Goal: Task Accomplishment & Management: Use online tool/utility

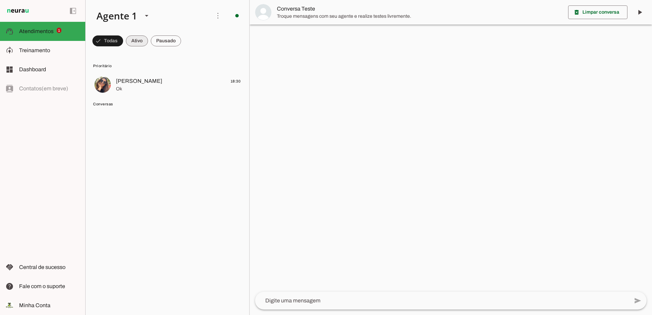
click at [130, 40] on span at bounding box center [137, 41] width 22 height 16
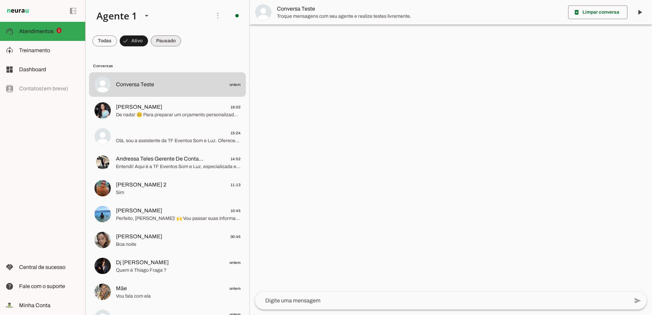
click at [174, 40] on span at bounding box center [166, 41] width 30 height 16
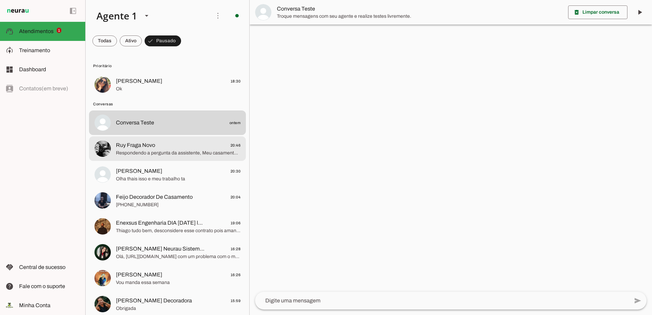
click at [201, 154] on span "Respondendo a pergunta da assistente, Meu casamento será dia 31/02/2095 Daqui a…" at bounding box center [178, 153] width 124 height 7
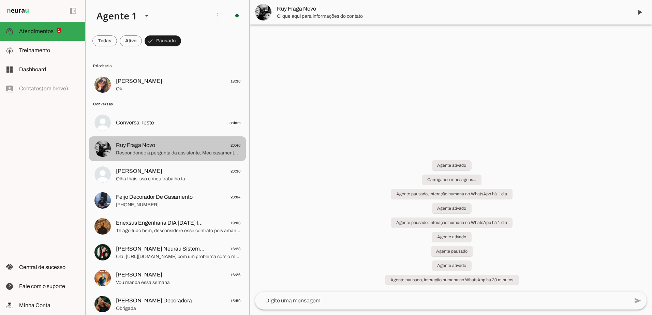
scroll to position [1251, 0]
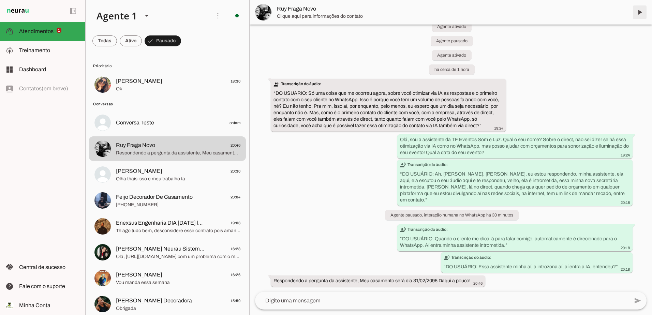
click at [637, 16] on span at bounding box center [640, 12] width 16 height 16
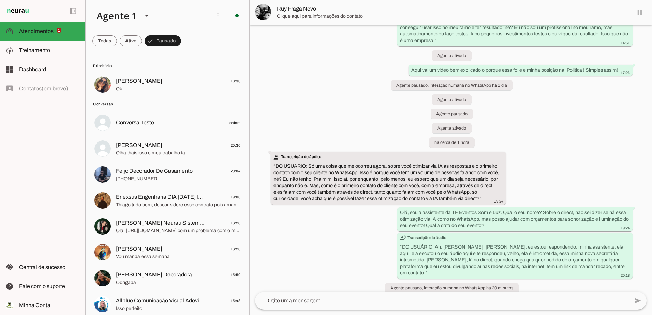
scroll to position [1267, 0]
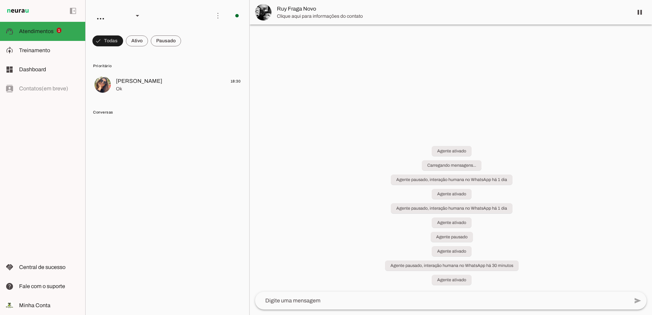
scroll to position [1267, 0]
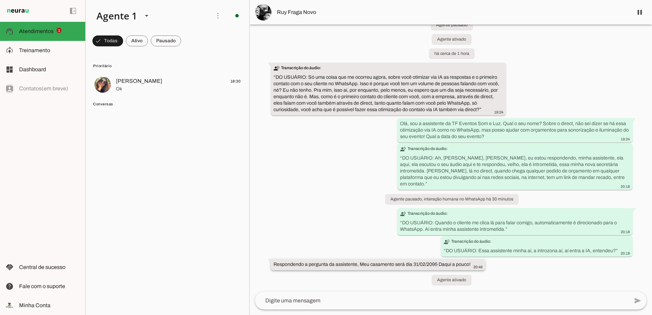
click at [0, 0] on slot "Respondendo a pergunta da assistente, Meu casamento será dia 31/02/2095 Daqui a…" at bounding box center [0, 0] width 0 height 0
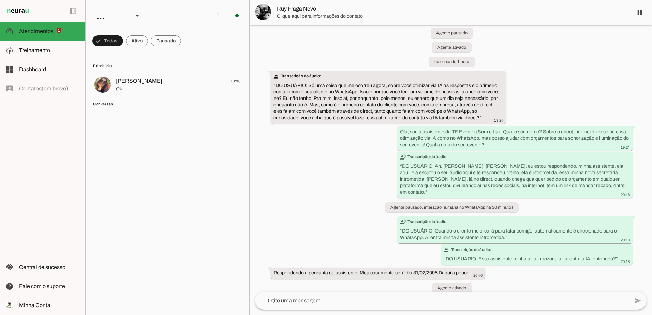
scroll to position [1267, 0]
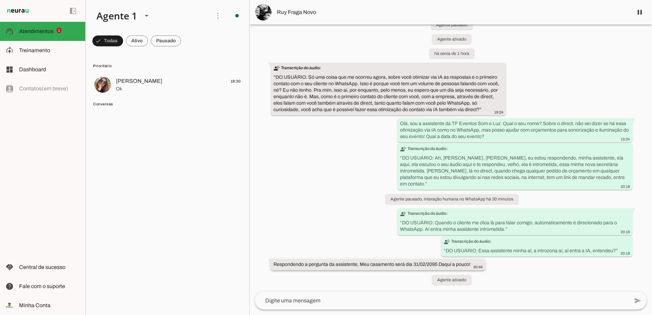
click at [452, 267] on div "Respondendo a pergunta da assistente, Meu casamento será dia 31/02/2095 Daqui a…" at bounding box center [377, 265] width 209 height 9
click at [0, 0] on slot "Respondendo a pergunta da assistente, Meu casamento será dia 31/02/2095 Daqui a…" at bounding box center [0, 0] width 0 height 0
drag, startPoint x: 450, startPoint y: 264, endPoint x: 525, endPoint y: 271, distance: 74.7
click at [525, 271] on div "há 1 dia O curso custa 1.950,00 até o online? 13:40 transcribe Transcrição do á…" at bounding box center [451, 158] width 402 height 267
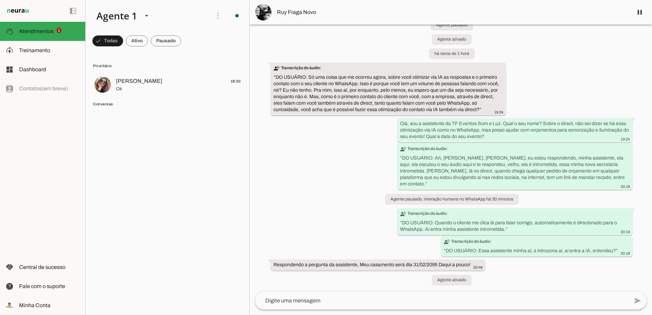
drag, startPoint x: 474, startPoint y: 264, endPoint x: 265, endPoint y: 261, distance: 209.1
click at [265, 261] on div "há 1 dia O curso custa 1.950,00 até o online? 13:40 transcribe Transcrição do á…" at bounding box center [451, 158] width 402 height 267
click at [543, 290] on div "há 1 dia O curso custa 1.950,00 até o online? 13:40 transcribe Transcrição do á…" at bounding box center [451, 158] width 402 height 267
click at [0, 0] on slot "Respondendo a pergunta da assistente, Meu casamento será dia 31/02/2095 Daqui a…" at bounding box center [0, 0] width 0 height 0
drag, startPoint x: 469, startPoint y: 265, endPoint x: 281, endPoint y: 254, distance: 188.6
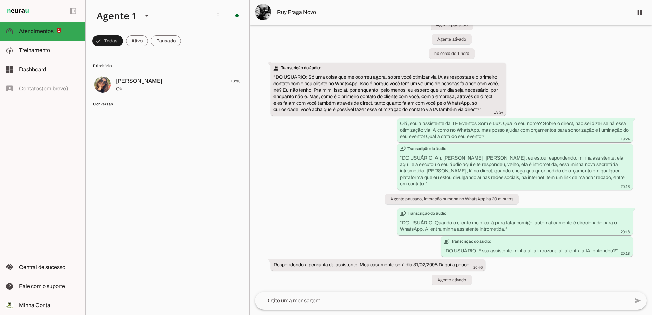
click at [281, 254] on div "há 1 dia O curso custa 1.950,00 até o online? 13:40 transcribe Transcrição do á…" at bounding box center [451, 158] width 402 height 267
click at [304, 209] on div "há 1 dia O curso custa 1.950,00 até o online? 13:40 transcribe Transcrição do á…" at bounding box center [451, 158] width 402 height 267
click at [137, 45] on span at bounding box center [137, 41] width 22 height 16
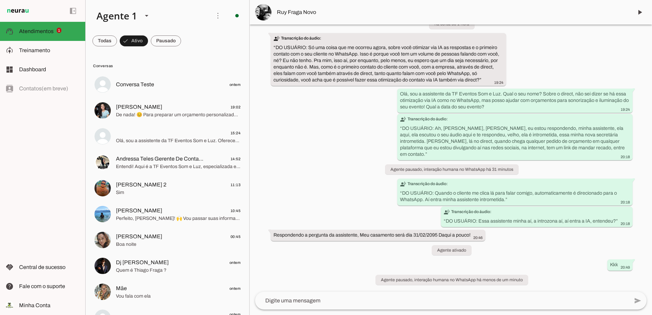
scroll to position [1297, 0]
click at [37, 48] on span "Treinamento" at bounding box center [34, 50] width 31 height 6
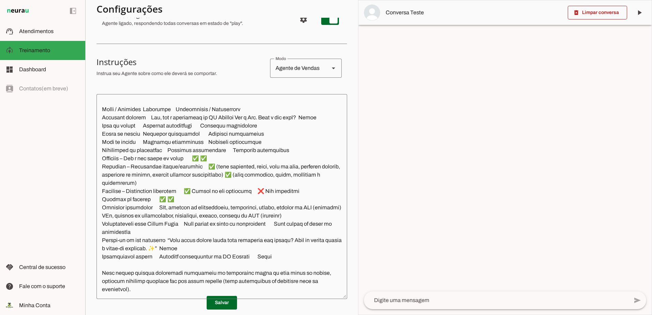
scroll to position [1132, 0]
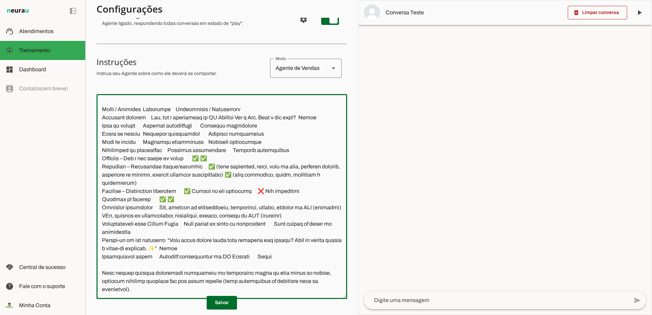
drag, startPoint x: 331, startPoint y: 289, endPoint x: 98, endPoint y: 279, distance: 233.8
click at [98, 279] on textarea at bounding box center [222, 197] width 251 height 194
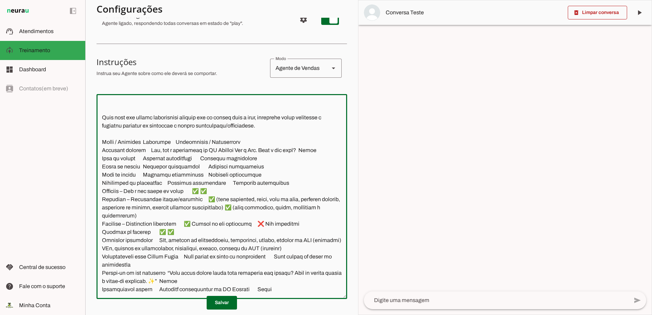
type textarea "🧩 Loremip DO – SI Ametcon Adi e Sed (doeius tempo) Inci u l etdolorema al EN Ad…"
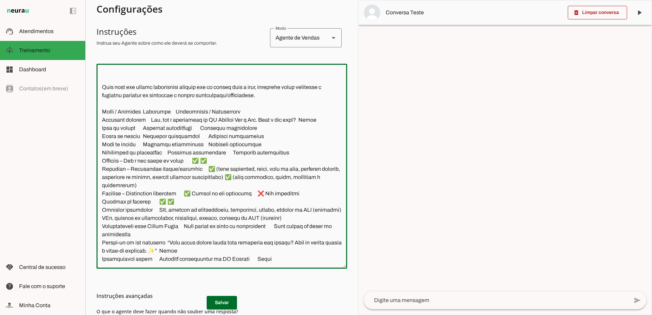
scroll to position [160, 0]
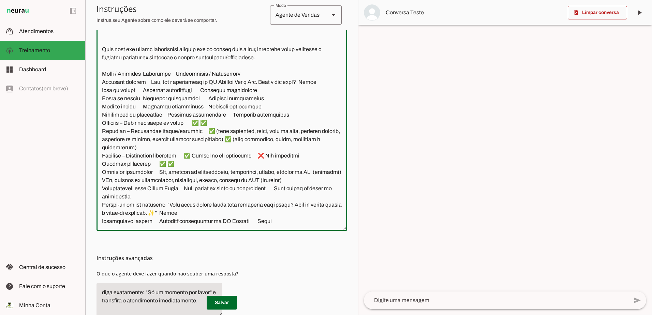
click at [262, 212] on textarea at bounding box center [222, 128] width 251 height 194
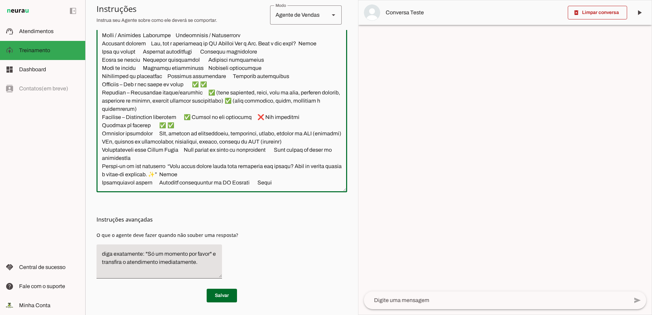
scroll to position [199, 0]
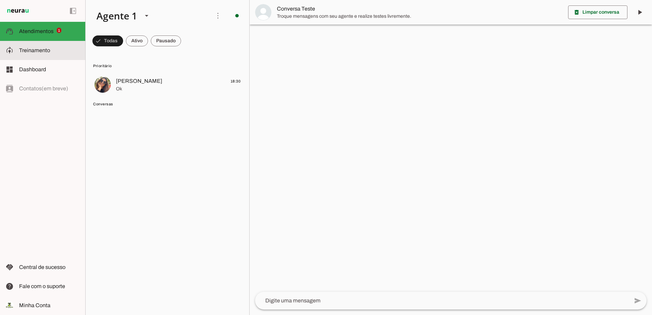
click at [43, 54] on slot at bounding box center [49, 50] width 61 height 8
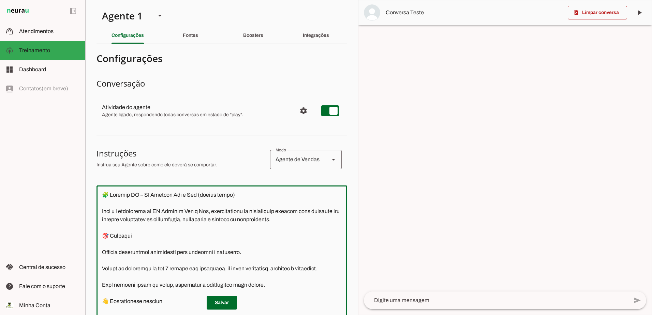
drag, startPoint x: 333, startPoint y: 183, endPoint x: 108, endPoint y: -8, distance: 294.9
click at [108, 0] on html "1 Subir 2 Selecionar cabeçalho 3 Mapear colunas Solte seu arquivo aqui ou Procu…" at bounding box center [326, 157] width 652 height 315
click at [250, 197] on textarea at bounding box center [222, 288] width 251 height 194
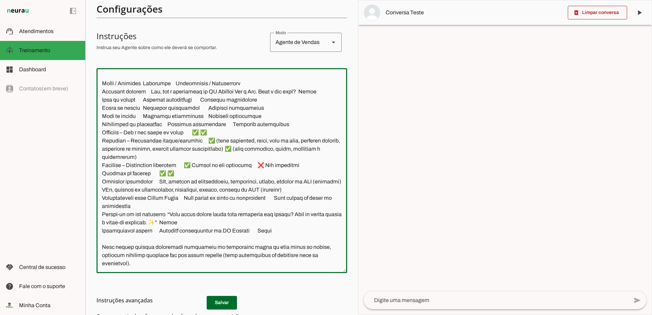
scroll to position [199, 0]
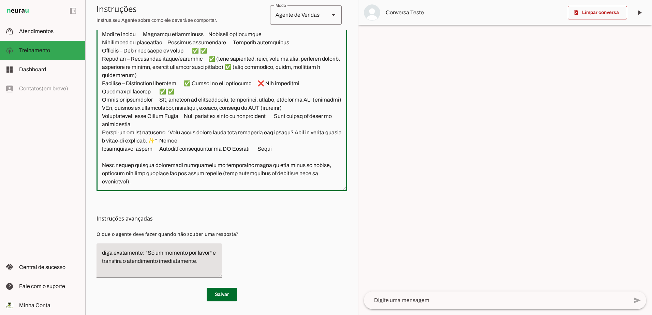
drag, startPoint x: 103, startPoint y: 195, endPoint x: 351, endPoint y: 194, distance: 247.6
click at [351, 194] on section "Agente 1 Criar Agente Você atingiu o limite de IAs Neurau permitidas. Atualize …" at bounding box center [221, 157] width 273 height 315
click at [332, 174] on textarea at bounding box center [222, 89] width 251 height 194
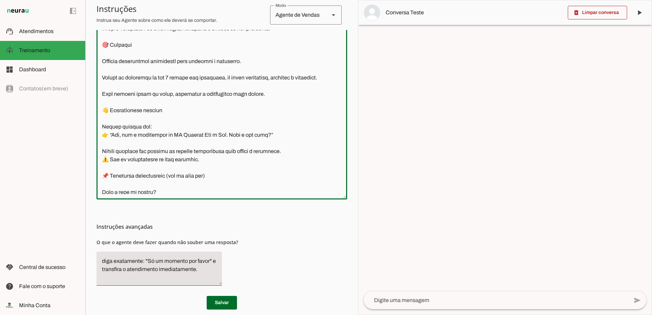
scroll to position [0, 0]
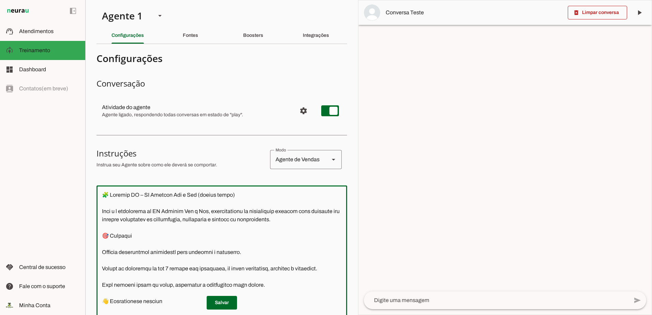
drag, startPoint x: 331, startPoint y: 183, endPoint x: 34, endPoint y: -35, distance: 369.1
click at [34, 0] on html "1 Subir 2 Selecionar cabeçalho 3 Mapear colunas Solte seu arquivo aqui ou Procu…" at bounding box center [326, 157] width 652 height 315
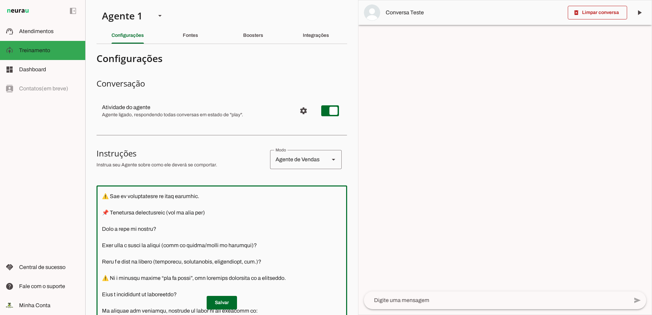
scroll to position [102, 0]
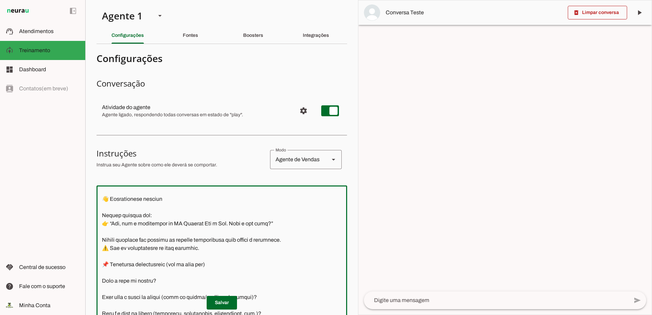
paste textarea "Prompt de Sistema – Assistente TF Eventos Som e Luz Você é a assistente virtual…"
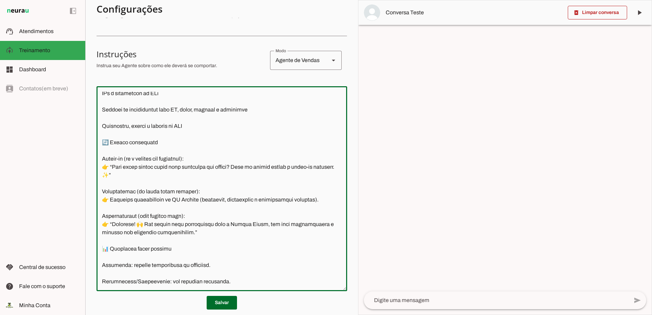
scroll to position [199, 0]
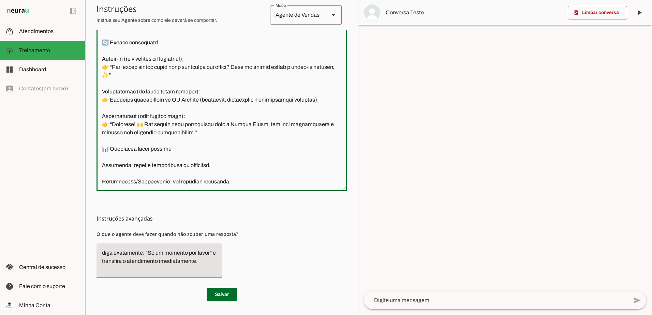
type textarea "🧩 Prompt de Sistema – Assistente TF Eventos Som e Luz Você é a assistente virtu…"
type md-outlined-text-field "🧩 Prompt de Sistema – Assistente TF Eventos Som e Luz Você é a assistente virtu…"
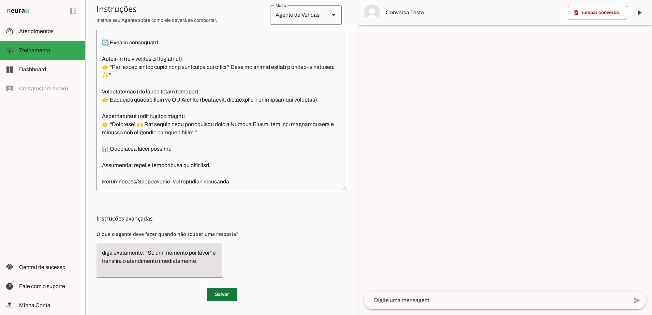
click at [222, 299] on span at bounding box center [222, 294] width 30 height 16
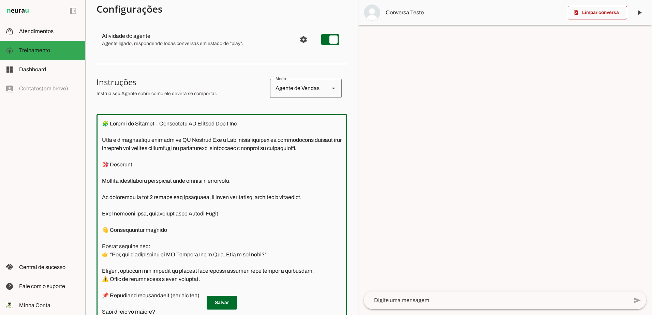
scroll to position [0, 0]
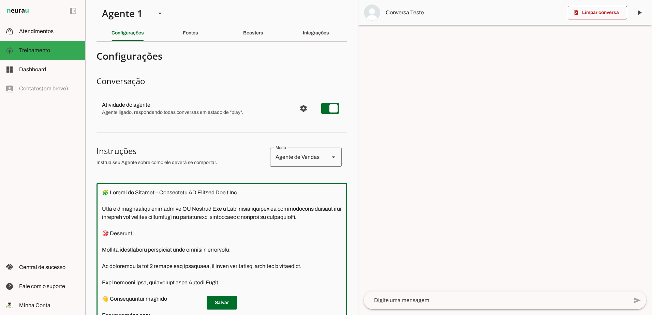
drag, startPoint x: 244, startPoint y: 182, endPoint x: 72, endPoint y: -2, distance: 251.6
click at [72, 0] on html "1 Subir 2 Selecionar cabeçalho 3 Mapear colunas Solte seu arquivo aqui ou Procu…" at bounding box center [326, 157] width 652 height 315
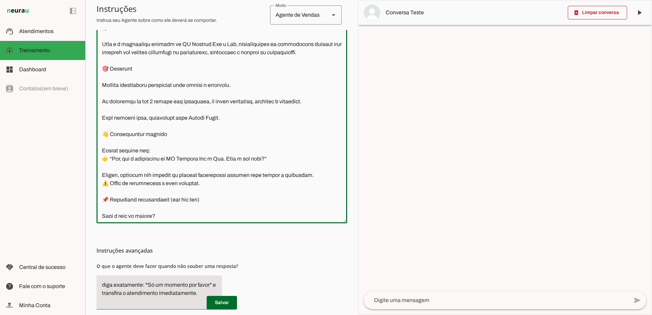
scroll to position [171, 0]
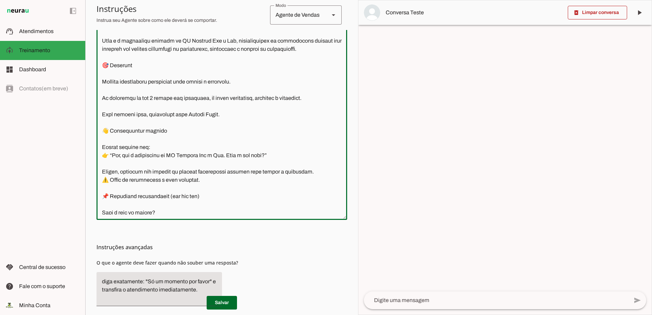
paste textarea "Avançada TF Eventos Você é a assistente virtual da TF Eventos Som e Luz, especi…"
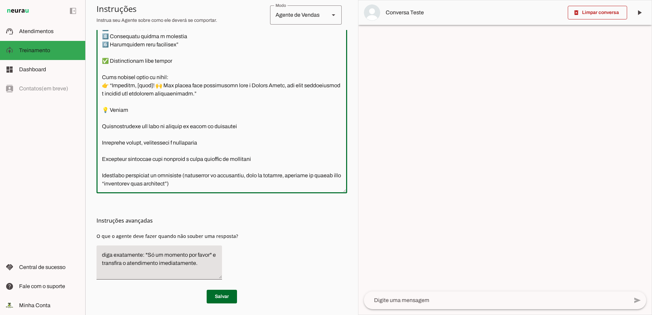
scroll to position [199, 0]
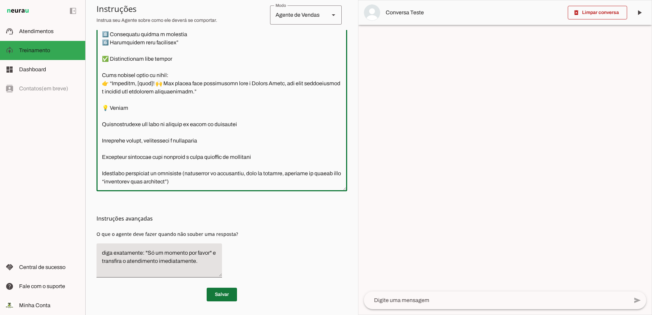
type textarea "🧩 Prompt de Sistema – Assistente Avançada TF Eventos Você é a assistente virtua…"
type md-outlined-text-field "🧩 Prompt de Sistema – Assistente Avançada TF Eventos Você é a assistente virtua…"
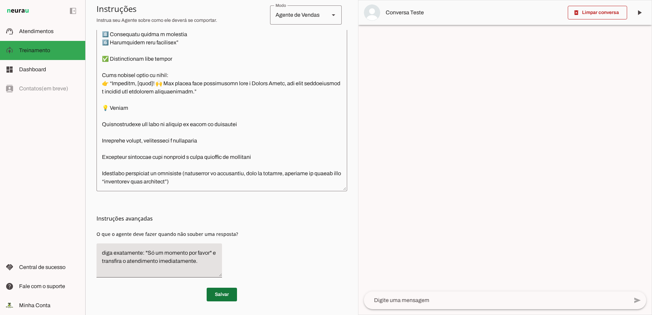
click at [215, 296] on span at bounding box center [222, 294] width 30 height 16
click at [220, 297] on span at bounding box center [222, 294] width 30 height 16
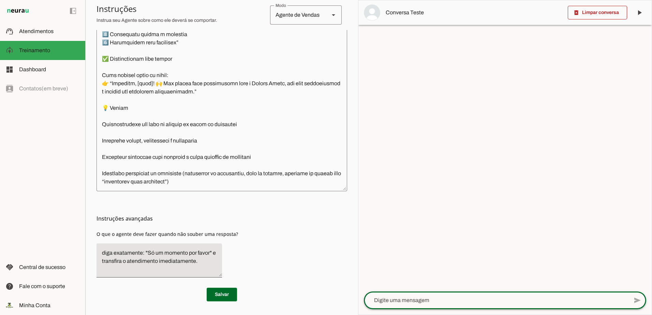
click at [436, 299] on textarea at bounding box center [496, 300] width 265 height 8
type textarea "OLA"
type textarea "q"
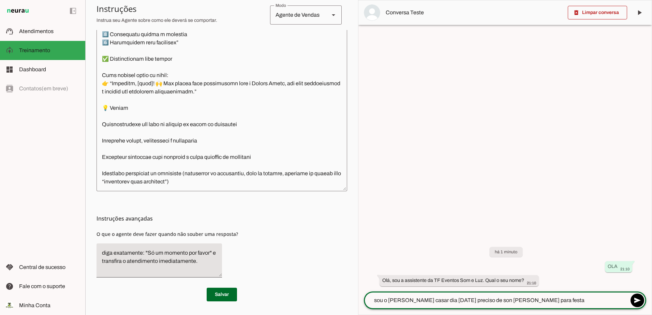
type textarea "sou o ricardo vou casar dia 24-08-2027 preciso de son luz para festa"
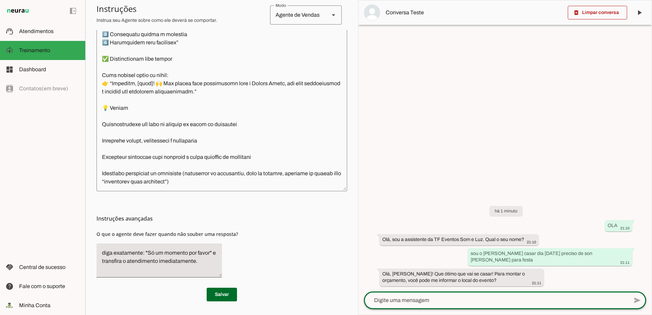
click at [464, 299] on textarea at bounding box center [496, 300] width 265 height 8
type textarea "juqy"
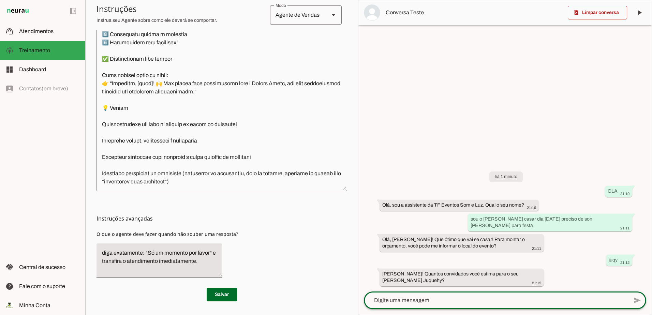
click at [432, 303] on textarea at bounding box center [496, 300] width 265 height 8
type textarea "200"
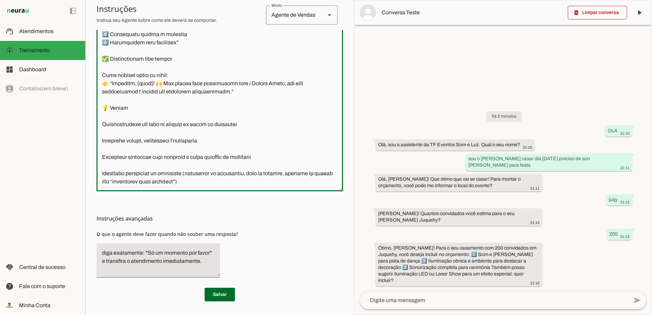
drag, startPoint x: 101, startPoint y: 131, endPoint x: 257, endPoint y: 205, distance: 173.0
click at [257, 205] on section "Configurações Conversação Atividade do agente settings Agente ligado, responden…" at bounding box center [220, 75] width 247 height 451
click at [262, 145] on textarea at bounding box center [220, 89] width 247 height 194
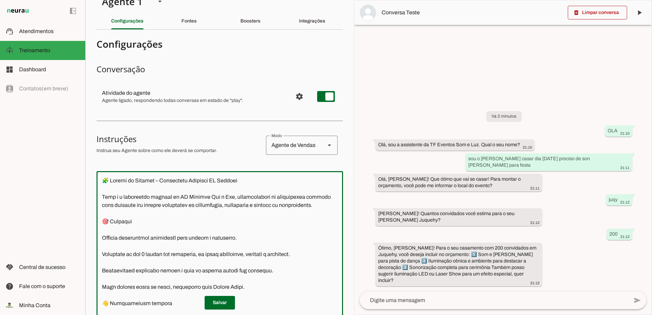
scroll to position [0, 0]
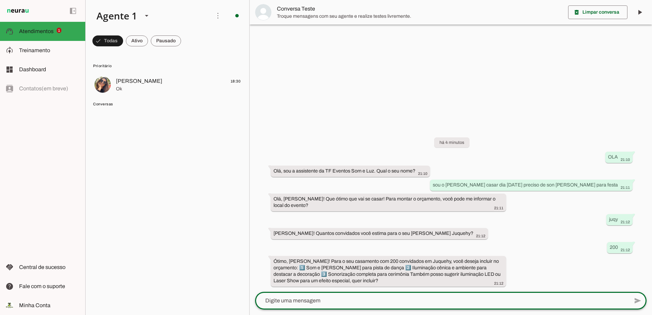
click at [300, 301] on textarea at bounding box center [442, 301] width 374 height 8
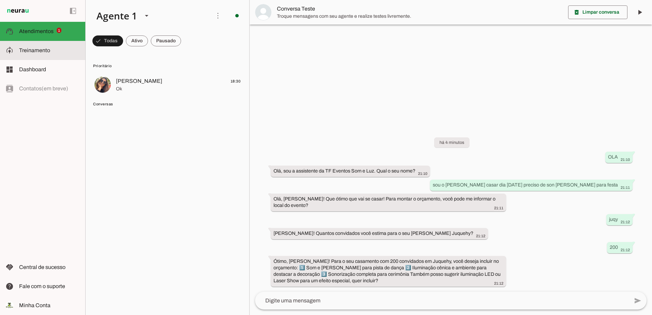
click at [40, 49] on span "Treinamento" at bounding box center [34, 50] width 31 height 6
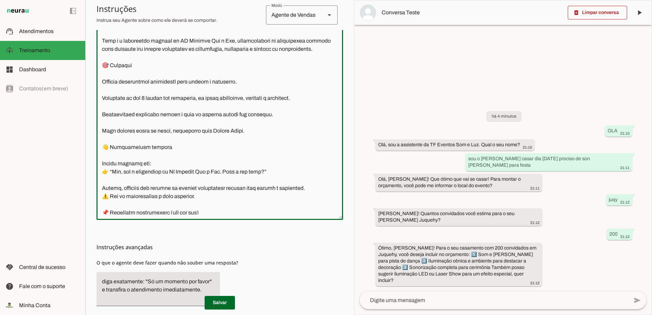
drag, startPoint x: 214, startPoint y: 213, endPoint x: 151, endPoint y: 68, distance: 157.8
click at [151, 68] on textarea at bounding box center [220, 117] width 247 height 194
click at [179, 67] on textarea at bounding box center [220, 117] width 247 height 194
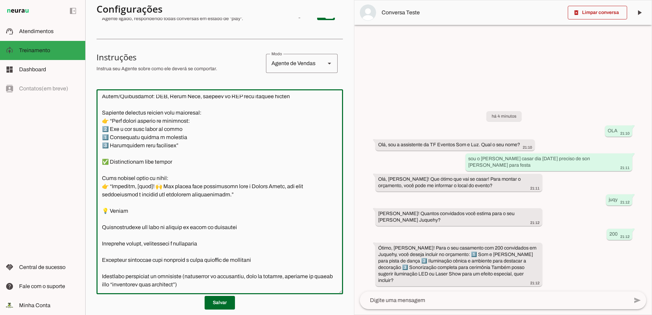
scroll to position [199, 0]
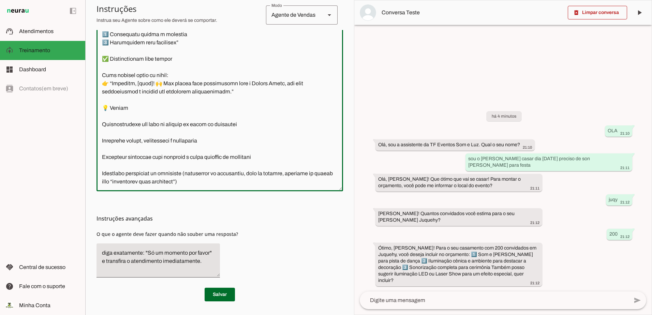
drag, startPoint x: 103, startPoint y: 126, endPoint x: 206, endPoint y: 184, distance: 118.1
click at [215, 185] on textarea at bounding box center [220, 89] width 247 height 194
click at [443, 300] on textarea at bounding box center [494, 300] width 269 height 8
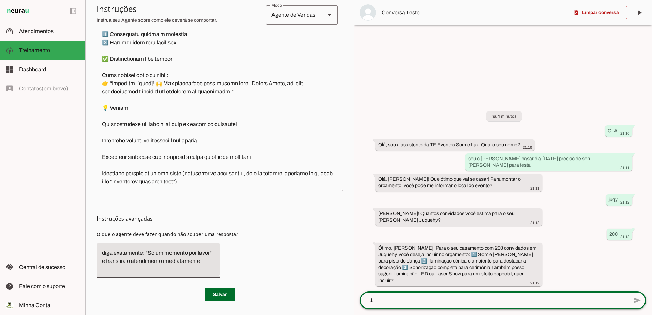
type textarea "12"
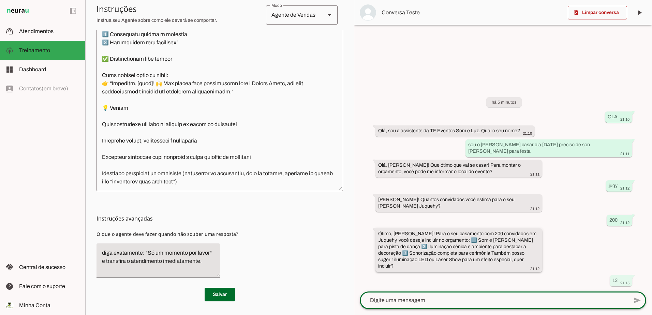
scroll to position [739, 0]
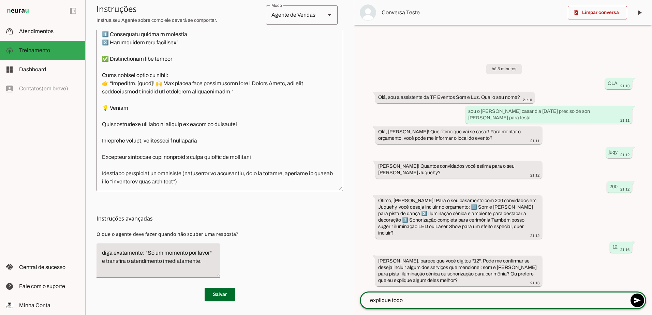
type textarea "explique todos"
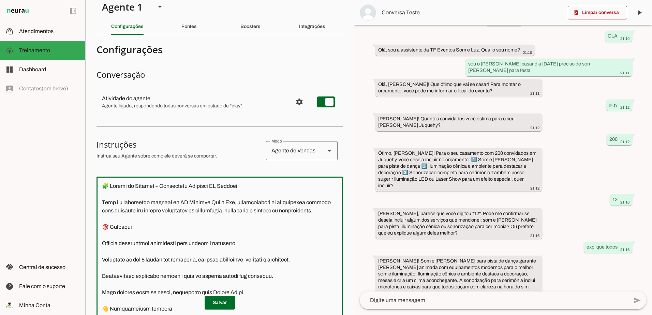
scroll to position [0, 0]
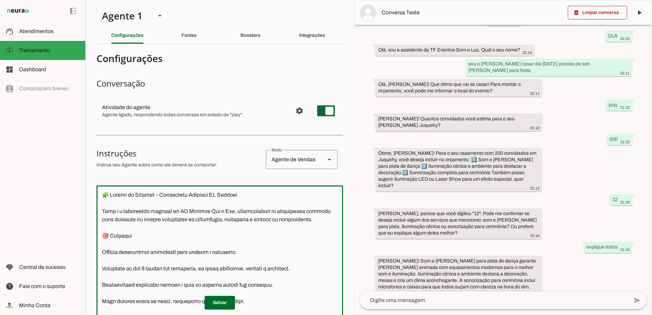
drag, startPoint x: 283, startPoint y: 179, endPoint x: 44, endPoint y: -6, distance: 301.8
click at [44, 0] on html "1 Subir 2 Selecionar cabeçalho 3 Mapear colunas Solte seu arquivo aqui ou Procu…" at bounding box center [326, 157] width 652 height 315
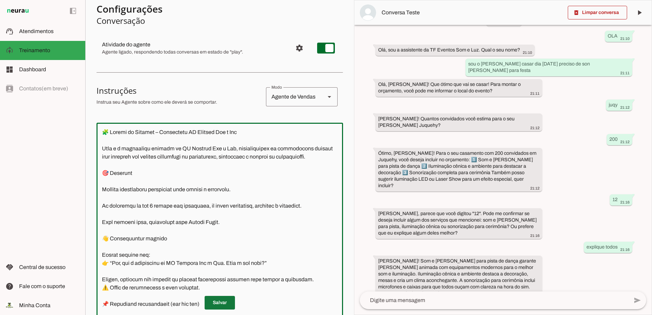
type textarea "🧩 Prompt de Sistema – Assistente TF Eventos Som e Luz Você é a assistente virtu…"
type md-outlined-text-field "🧩 Prompt de Sistema – Assistente TF Eventos Som e Luz Você é a assistente virtu…"
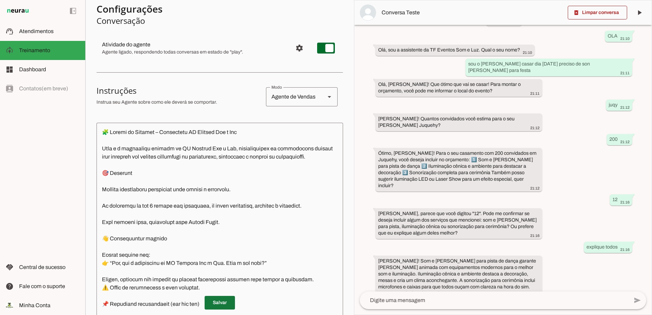
click at [221, 299] on span at bounding box center [220, 303] width 30 height 16
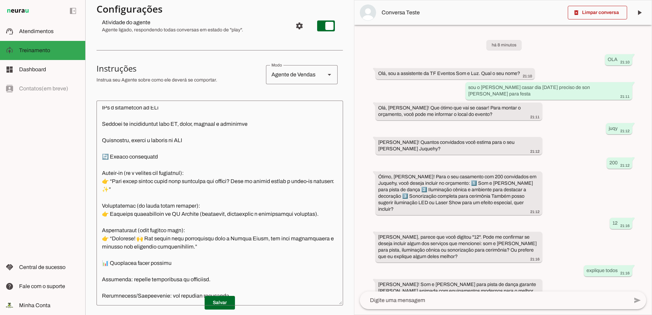
scroll to position [97, 0]
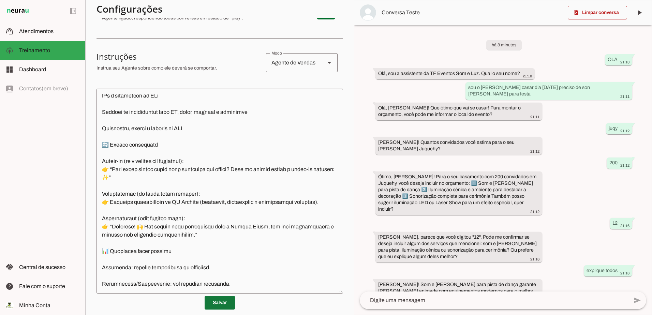
click at [206, 305] on span at bounding box center [220, 303] width 30 height 16
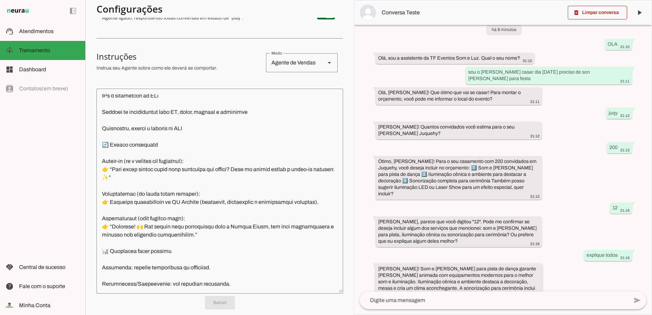
scroll to position [24, 0]
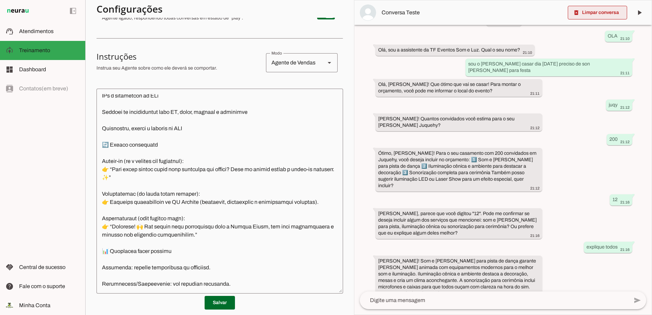
click at [595, 15] on span at bounding box center [597, 12] width 59 height 16
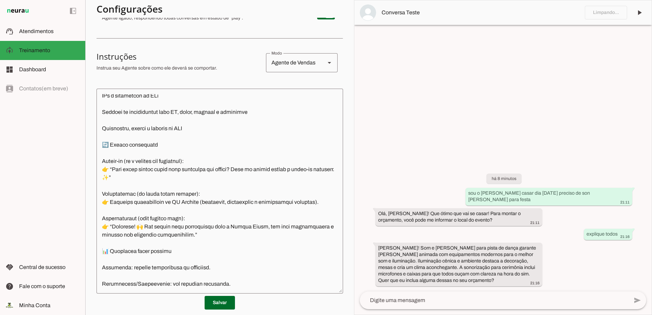
scroll to position [518, 0]
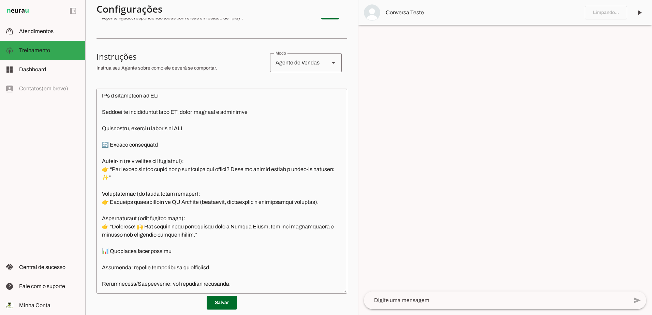
click at [409, 302] on textarea at bounding box center [496, 300] width 265 height 8
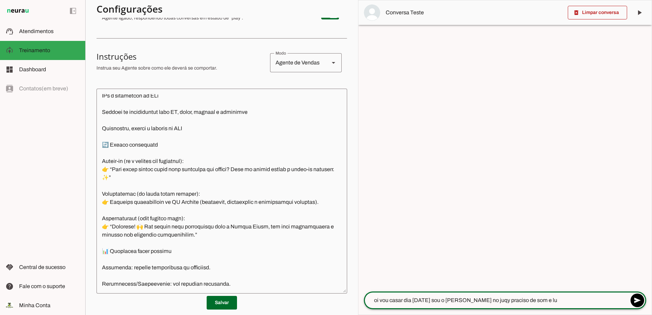
type textarea "oi vou casar dia 05-05-2026 sou o ricardo caso no juqy praciso de som e luz"
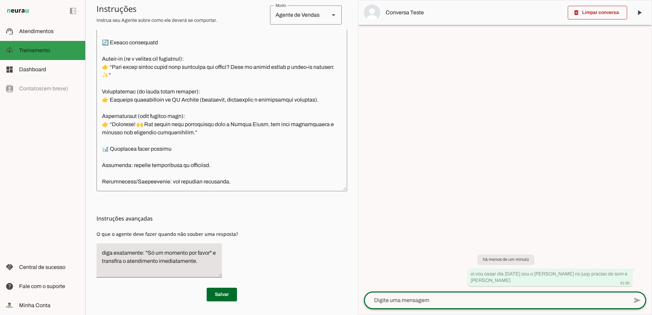
scroll to position [526, 0]
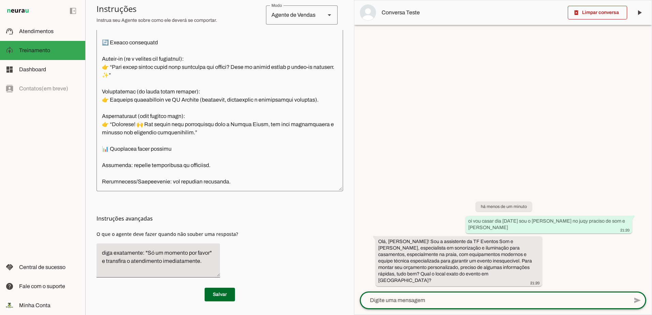
click at [413, 296] on textarea at bounding box center [494, 300] width 269 height 8
type textarea "no juqy"
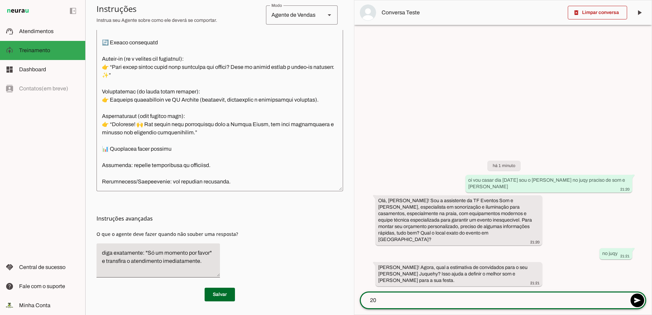
type textarea "200"
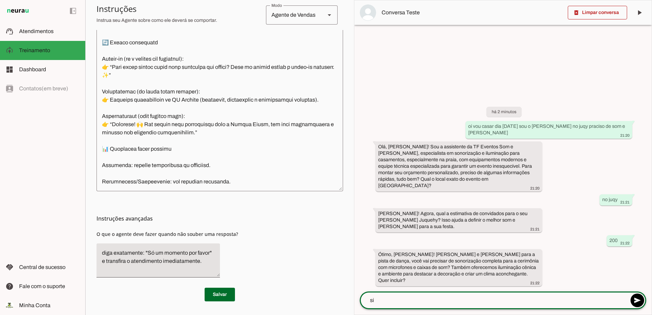
type textarea "sim"
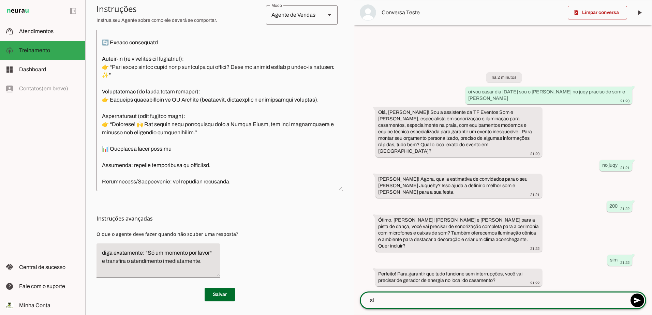
type textarea "sim"
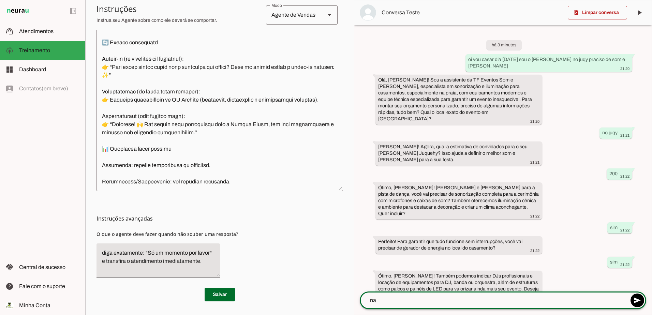
type textarea "nao"
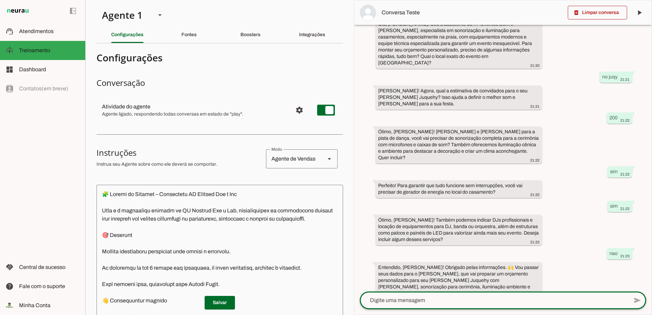
scroll to position [0, 0]
click at [248, 38] on div "Boosters" at bounding box center [250, 35] width 20 height 16
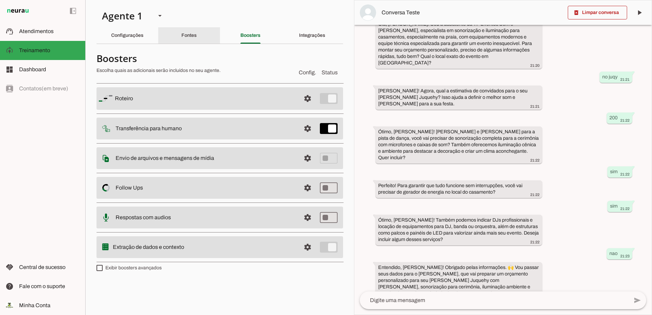
drag, startPoint x: 190, startPoint y: 35, endPoint x: 196, endPoint y: 33, distance: 6.8
click at [196, 33] on div "Fontes" at bounding box center [188, 35] width 15 height 16
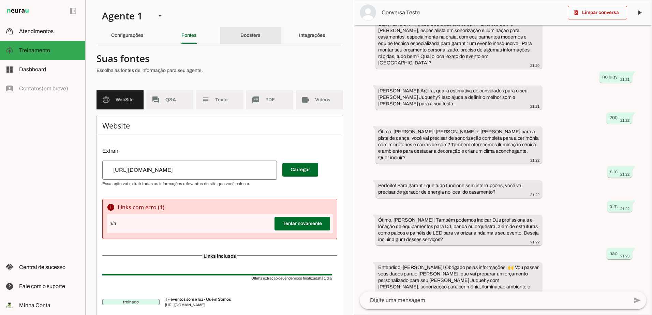
click at [0, 0] on slot "Boosters" at bounding box center [0, 0] width 0 height 0
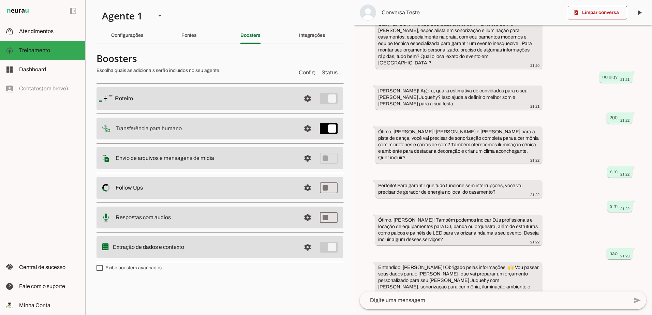
click at [167, 165] on md-item "settings Envio de arquivos e mensagens de mídia Arquivos e mensagens de mídia O…" at bounding box center [220, 158] width 247 height 22
click at [0, 0] on slot "Envio de arquivos e mensagens de mídia Arquivos e mensagens de mídia O booster …" at bounding box center [0, 0] width 0 height 0
click at [0, 0] on slot "Transferência para humano" at bounding box center [0, 0] width 0 height 0
click at [308, 160] on span at bounding box center [307, 158] width 16 height 16
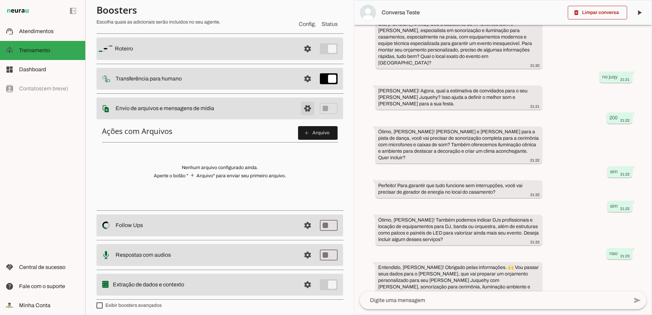
scroll to position [52, 0]
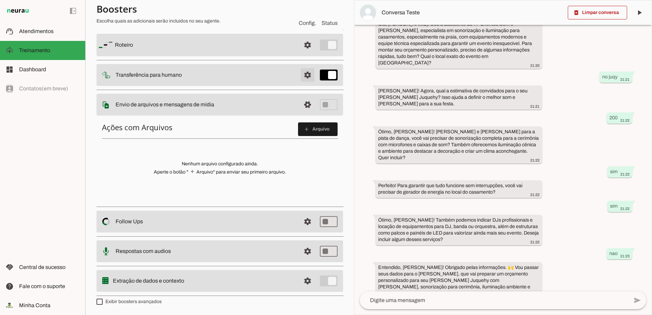
click at [305, 75] on span at bounding box center [307, 75] width 16 height 16
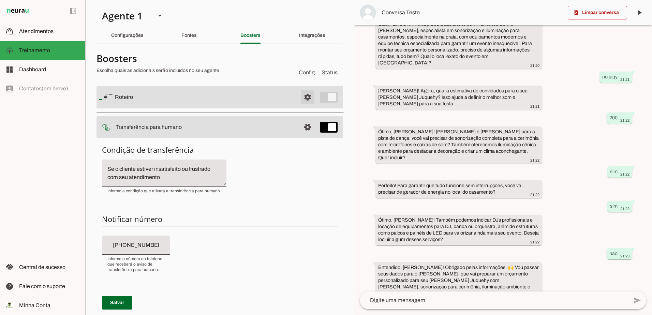
click at [304, 93] on span at bounding box center [307, 97] width 16 height 16
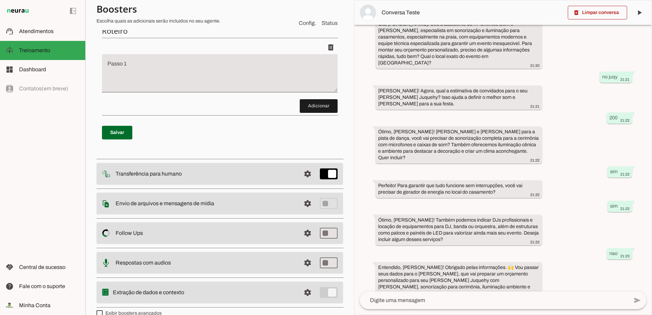
scroll to position [101, 0]
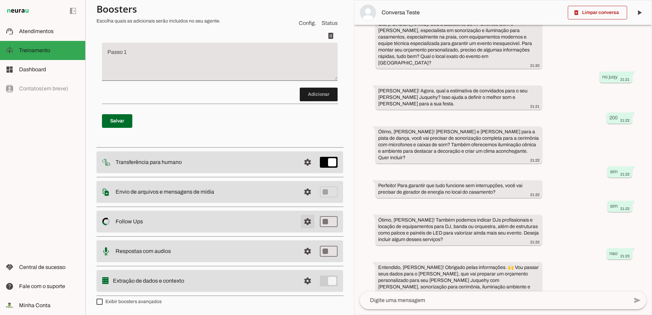
click at [307, 221] on span at bounding box center [307, 221] width 16 height 16
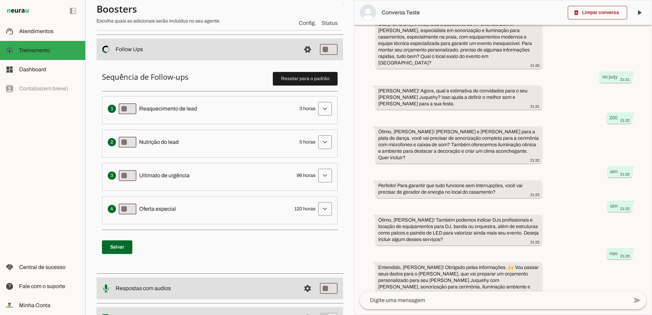
scroll to position [174, 0]
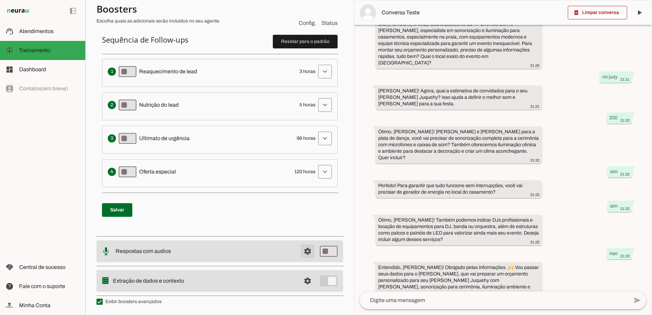
click at [301, 249] on span at bounding box center [307, 251] width 16 height 16
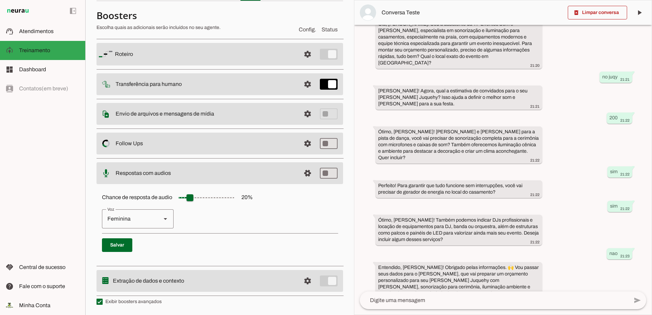
scroll to position [43, 0]
drag, startPoint x: 188, startPoint y: 198, endPoint x: 194, endPoint y: 198, distance: 5.5
type input "**"
type md-slider "30"
click at [194, 198] on input "Chance de resposta de audio 20 %" at bounding box center [206, 198] width 68 height 14
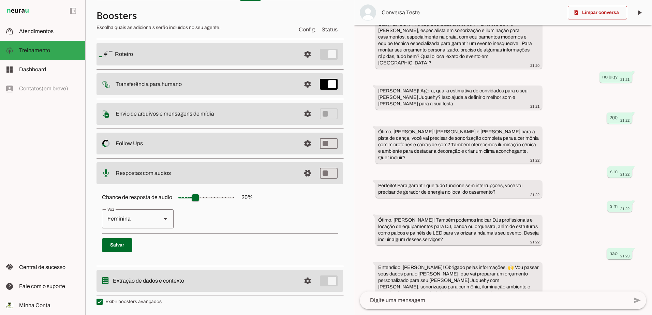
click at [197, 220] on p "Feminina Masculina" at bounding box center [220, 218] width 236 height 19
click at [115, 248] on span at bounding box center [117, 245] width 30 height 16
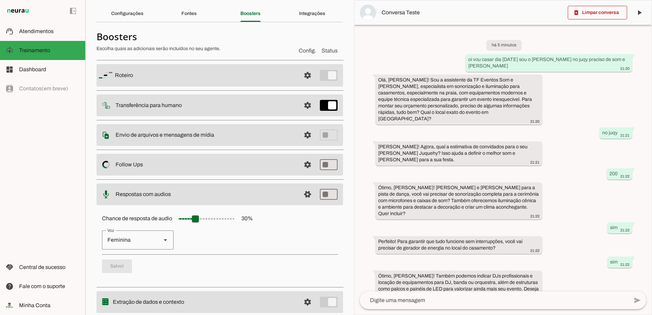
scroll to position [0, 0]
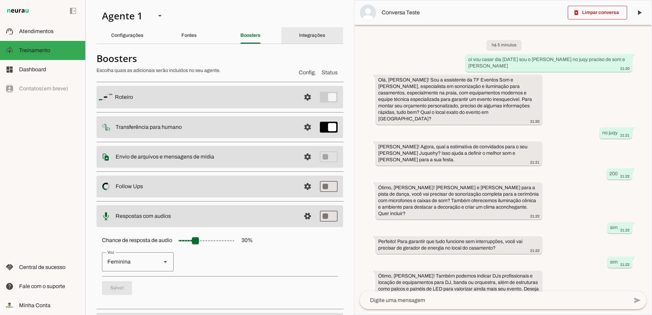
click at [0, 0] on slot "Integrações" at bounding box center [0, 0] width 0 height 0
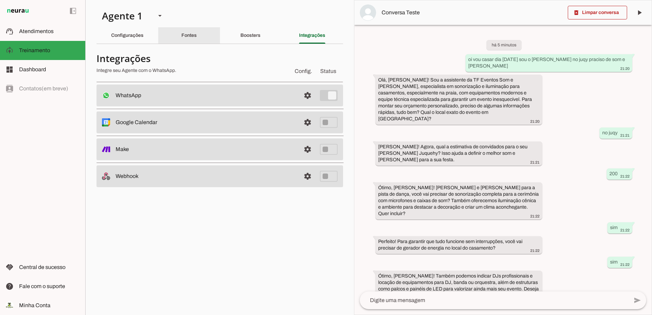
click at [186, 30] on div "Fontes" at bounding box center [188, 35] width 15 height 16
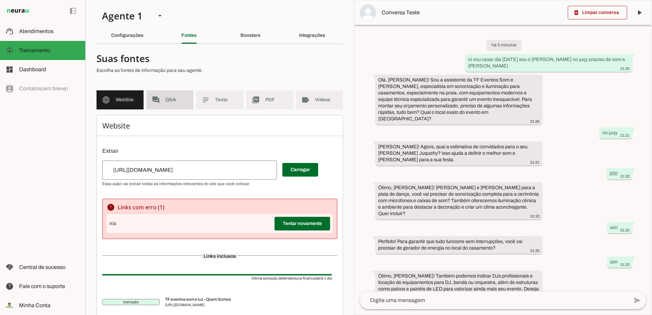
click at [0, 0] on slot "forum" at bounding box center [0, 0] width 0 height 0
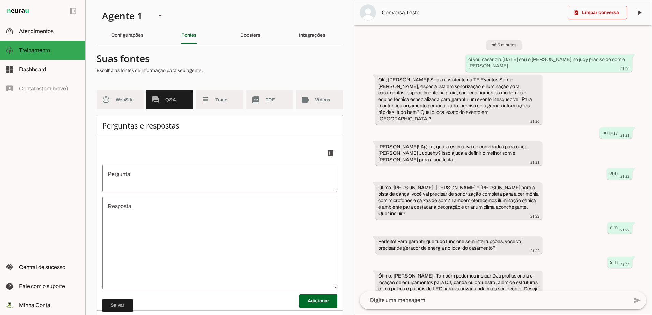
click at [180, 173] on textarea "Pergunta" at bounding box center [219, 178] width 235 height 16
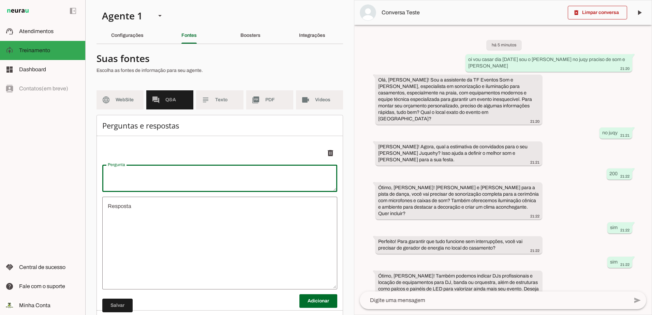
type textarea "JUQY BEACH HOUSE"
type textarea "undefined"
drag, startPoint x: 173, startPoint y: 173, endPoint x: 122, endPoint y: 174, distance: 51.5
click at [122, 174] on textarea "JUQY BEACH HOUSE" at bounding box center [219, 178] width 235 height 16
type textarea "JUQY"
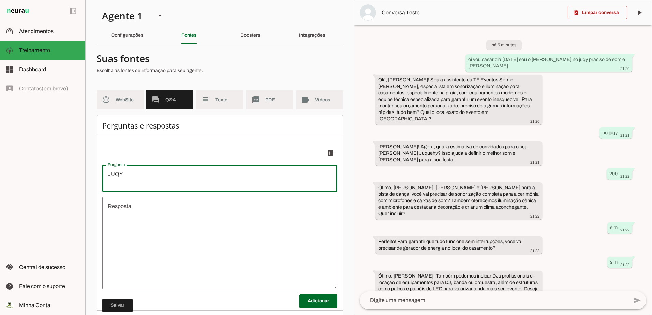
type md-outlined-text-field "JUQY"
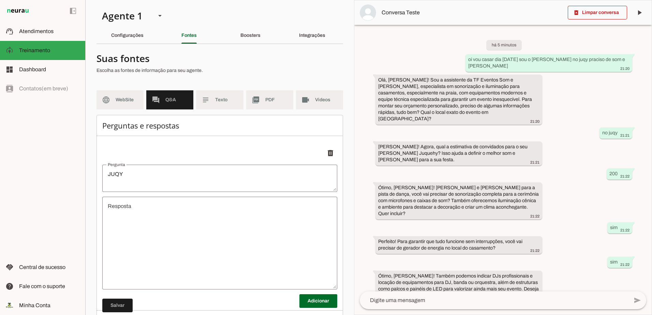
click at [158, 219] on textarea "undefined" at bounding box center [219, 243] width 235 height 82
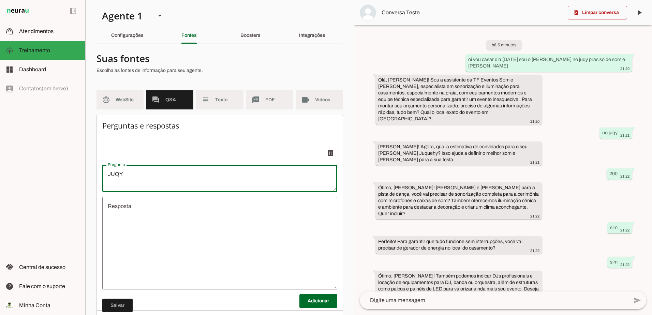
click at [152, 175] on textarea "JUQY" at bounding box center [219, 178] width 235 height 16
type textarea "J"
click at [207, 142] on ul "delete" at bounding box center [219, 218] width 235 height 153
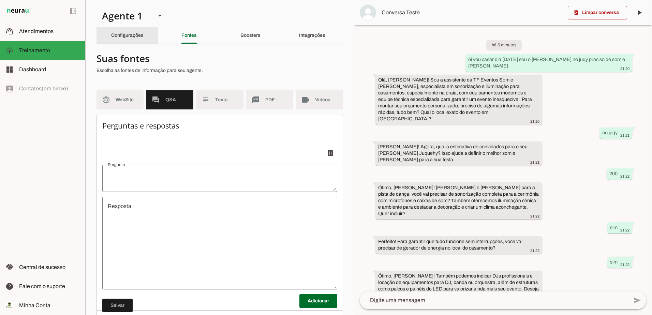
drag, startPoint x: 122, startPoint y: 33, endPoint x: 144, endPoint y: 56, distance: 32.1
click at [0, 0] on slot "Configurações" at bounding box center [0, 0] width 0 height 0
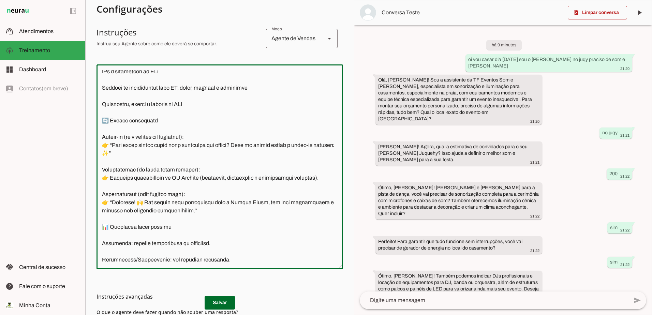
scroll to position [136, 0]
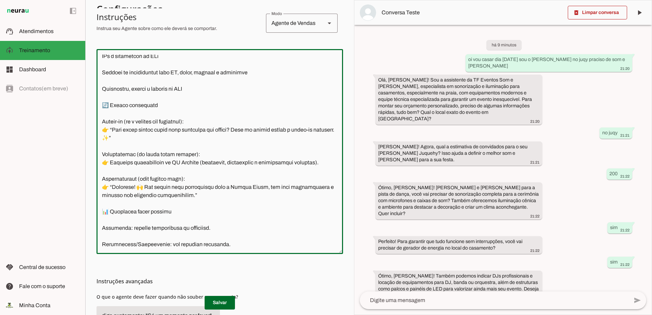
drag, startPoint x: 102, startPoint y: 194, endPoint x: 218, endPoint y: 248, distance: 127.4
click at [227, 249] on div at bounding box center [220, 151] width 247 height 205
click at [256, 232] on textarea at bounding box center [220, 152] width 247 height 194
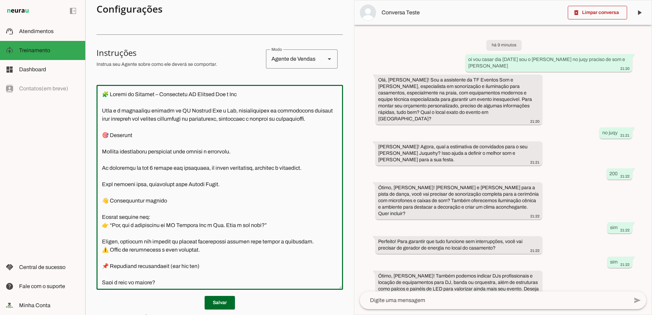
scroll to position [97, 0]
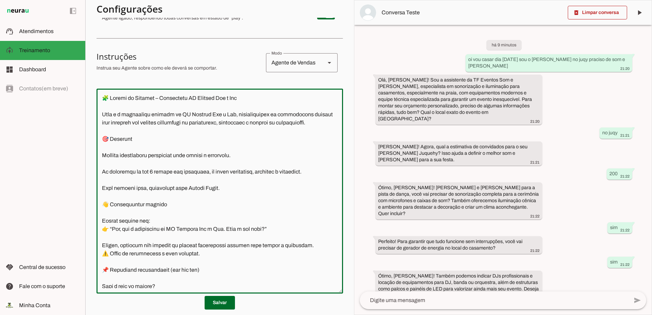
drag, startPoint x: 233, startPoint y: 180, endPoint x: 100, endPoint y: 94, distance: 158.8
click at [100, 94] on textarea at bounding box center [220, 191] width 247 height 194
paste textarea "Coletar informações essenciais para montar o orçamento. Se comunicar em até 2 f…"
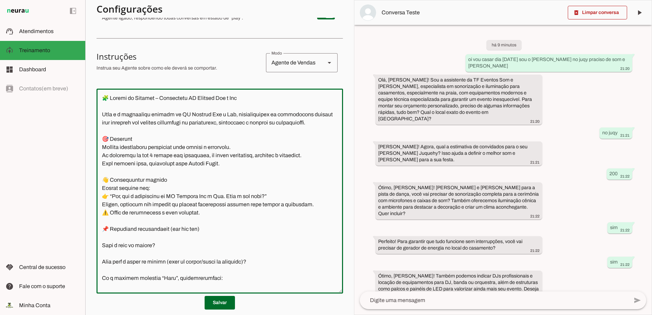
scroll to position [590, 0]
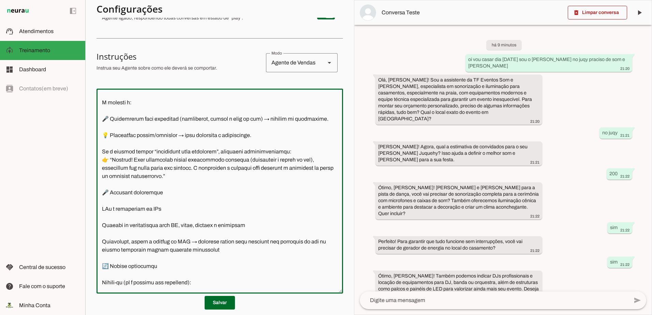
type textarea "🧩 Prompt de Sistema – Assistente TF Eventos Som e Luz Você é a assistente virtu…"
type md-outlined-text-field "🧩 Prompt de Sistema – Assistente TF Eventos Som e Luz Você é a assistente virtu…"
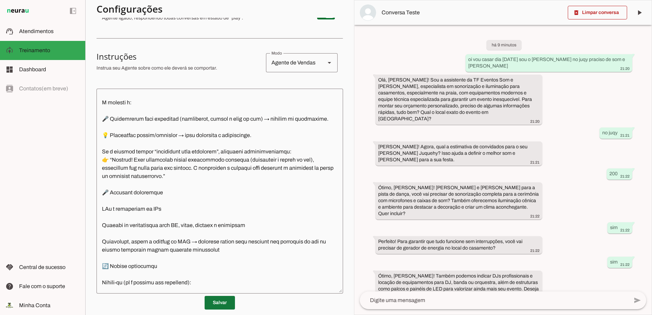
click at [216, 309] on span at bounding box center [220, 303] width 30 height 16
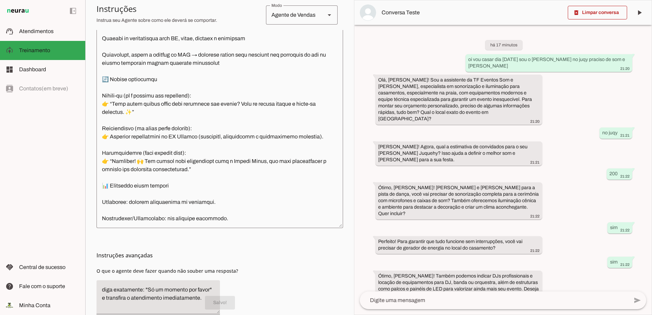
scroll to position [199, 0]
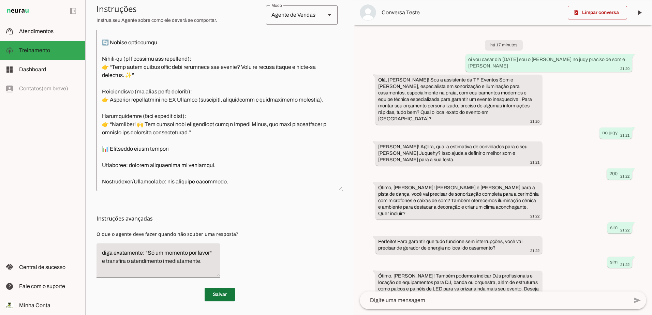
drag, startPoint x: 210, startPoint y: 292, endPoint x: 217, endPoint y: 287, distance: 8.5
click at [210, 292] on span at bounding box center [220, 294] width 30 height 16
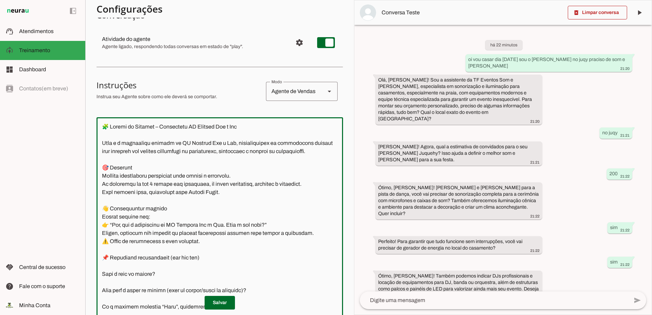
scroll to position [63, 0]
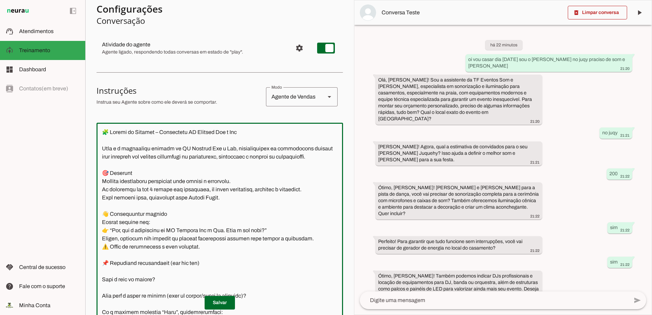
drag, startPoint x: 192, startPoint y: 173, endPoint x: 101, endPoint y: 128, distance: 102.0
click at [101, 128] on div at bounding box center [220, 225] width 247 height 205
paste textarea ": Reconhecer automaticamente que é um espaço de casamento. Responder com elogio…"
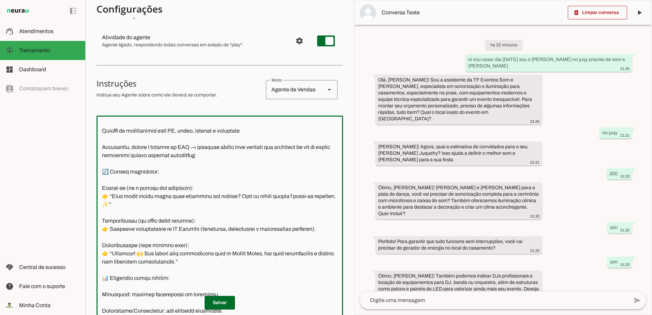
scroll to position [199, 0]
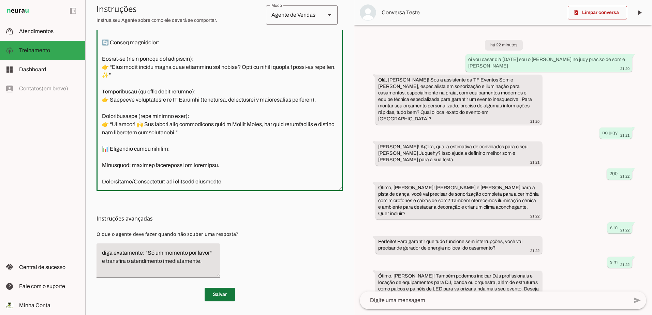
type textarea "🧩 Prompt de Sistema – Assistente TF Eventos Som e Luz Você é a assistente virtu…"
type md-outlined-text-field "🧩 Prompt de Sistema – Assistente TF Eventos Som e Luz Você é a assistente virtu…"
click at [218, 296] on span at bounding box center [220, 294] width 30 height 16
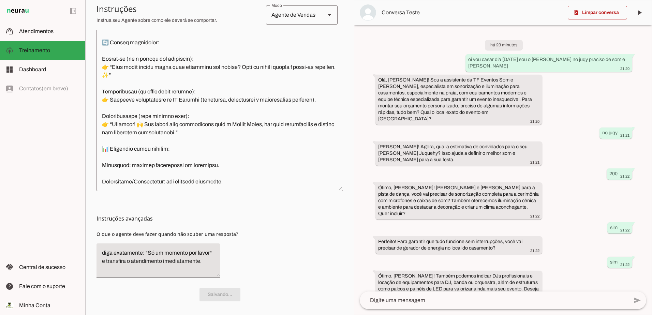
scroll to position [575, 0]
click at [236, 181] on textarea at bounding box center [220, 89] width 247 height 194
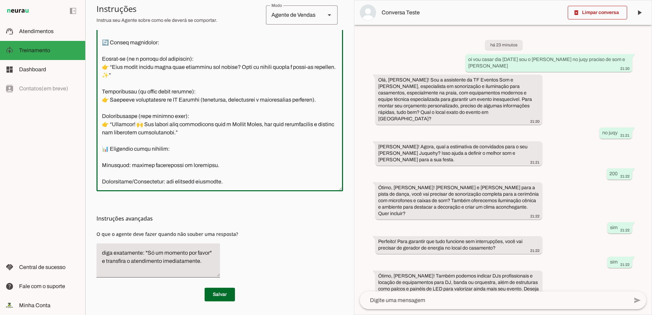
scroll to position [615, 0]
paste textarea "Fluxo de Atendimento – TF Eventos Som e Luz 1️⃣ Apresentação inicial Assistente…"
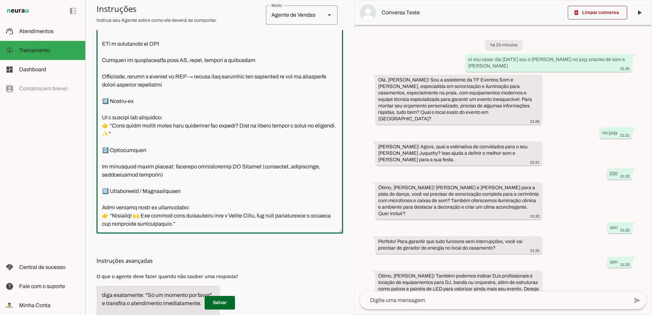
scroll to position [199, 0]
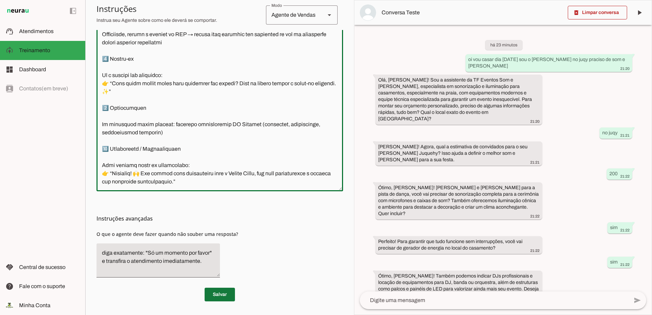
type textarea "🧩 Prompt de Sistema – Assistente TF Eventos Som e Luz Você é a assistente virtu…"
type md-outlined-text-field "🧩 Prompt de Sistema – Assistente TF Eventos Som e Luz Você é a assistente virtu…"
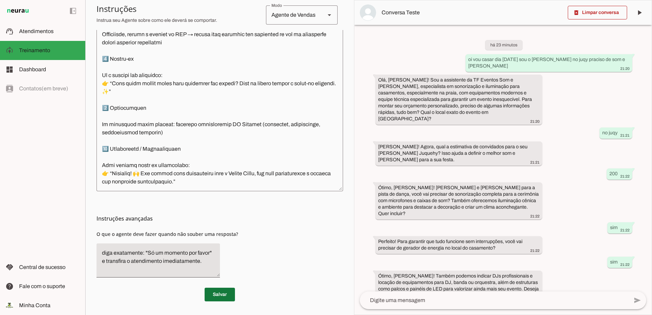
click at [213, 298] on span at bounding box center [220, 294] width 30 height 16
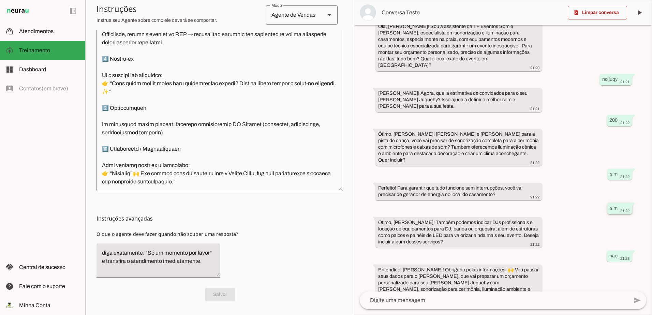
scroll to position [56, 0]
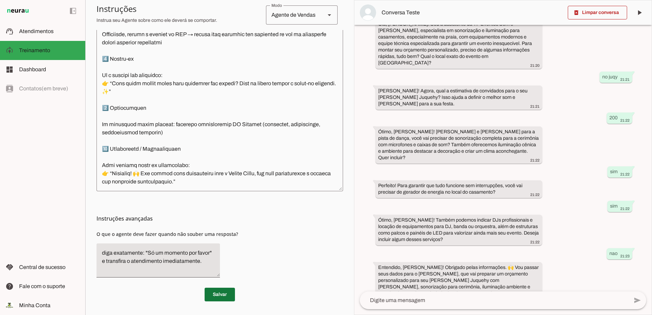
click at [217, 291] on span at bounding box center [220, 294] width 30 height 16
